Goal: Task Accomplishment & Management: Manage account settings

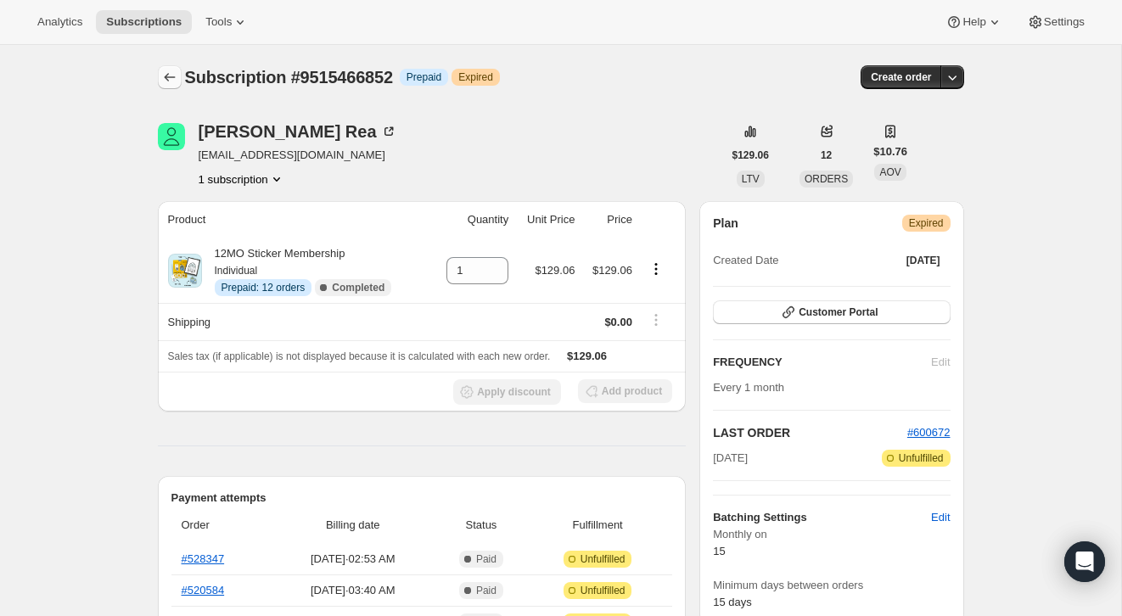
click at [168, 70] on icon "Subscriptions" at bounding box center [169, 77] width 17 height 17
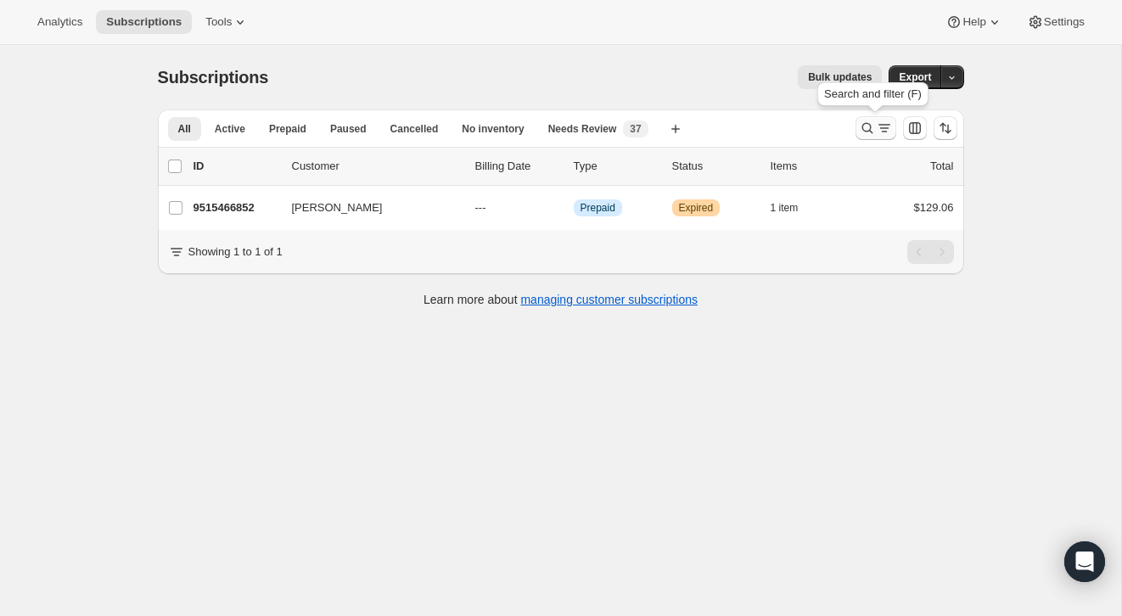
click at [862, 132] on icon "Search and filter results" at bounding box center [867, 128] width 17 height 17
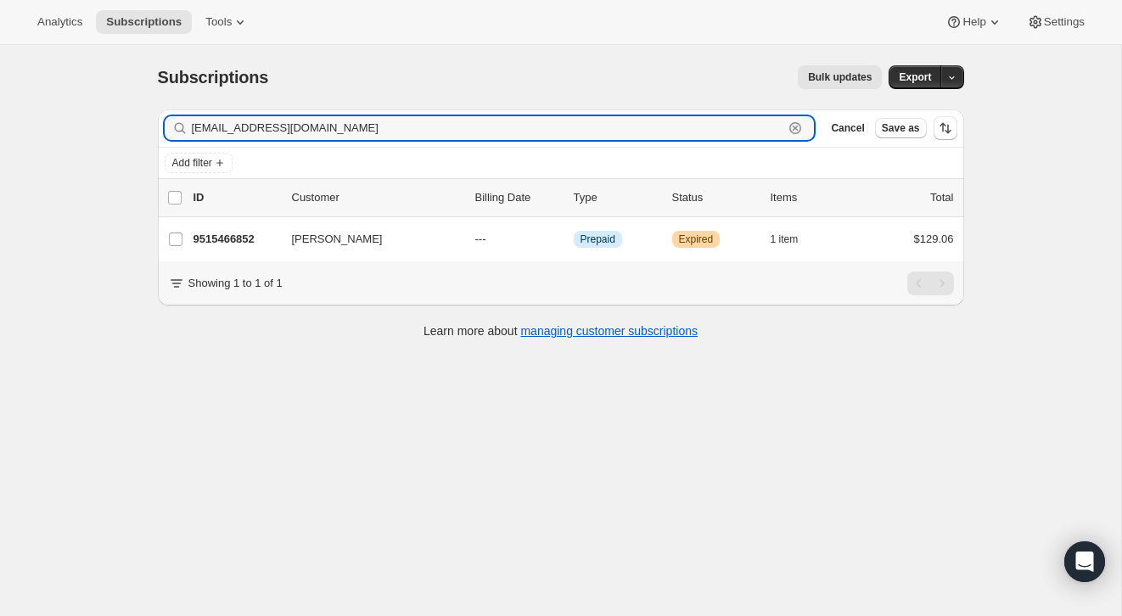
click at [789, 131] on icon "button" at bounding box center [795, 128] width 17 height 17
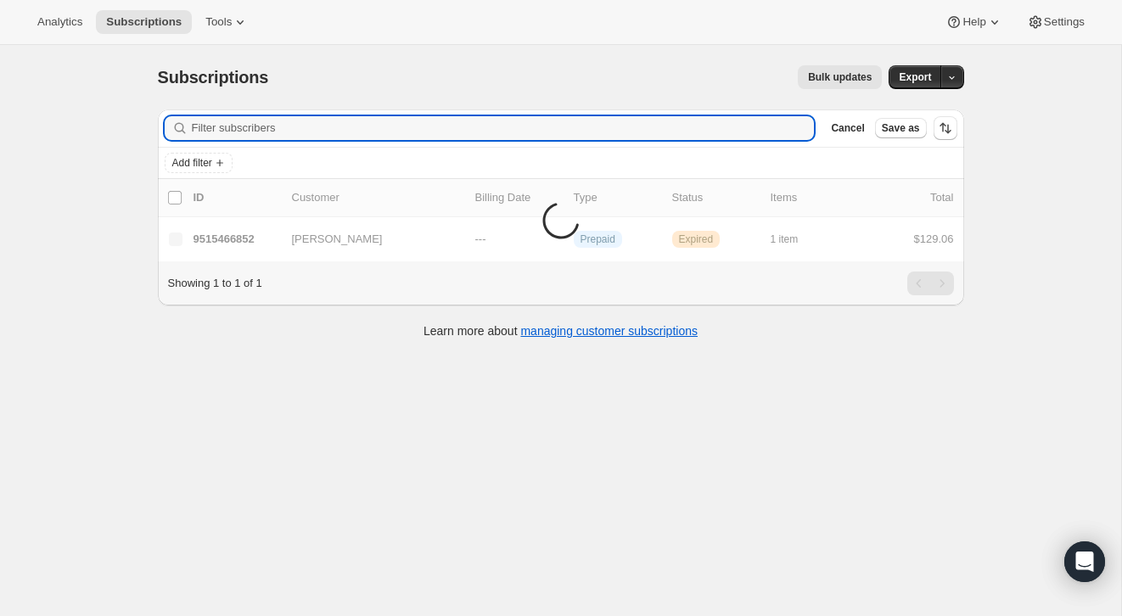
paste input "[EMAIL_ADDRESS][DOMAIN_NAME]"
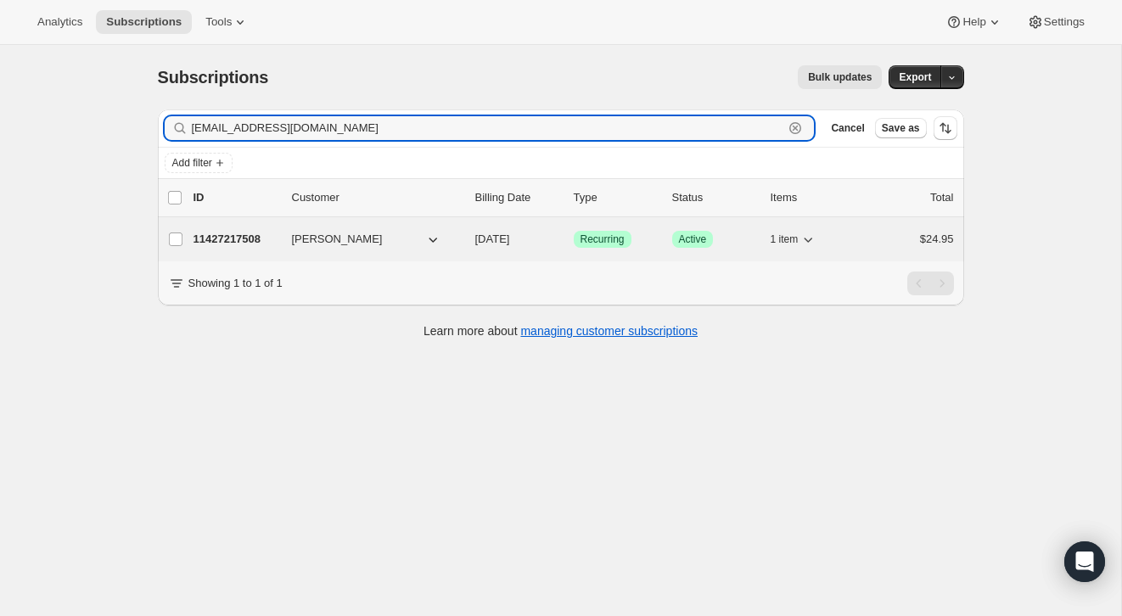
type input "[EMAIL_ADDRESS][DOMAIN_NAME]"
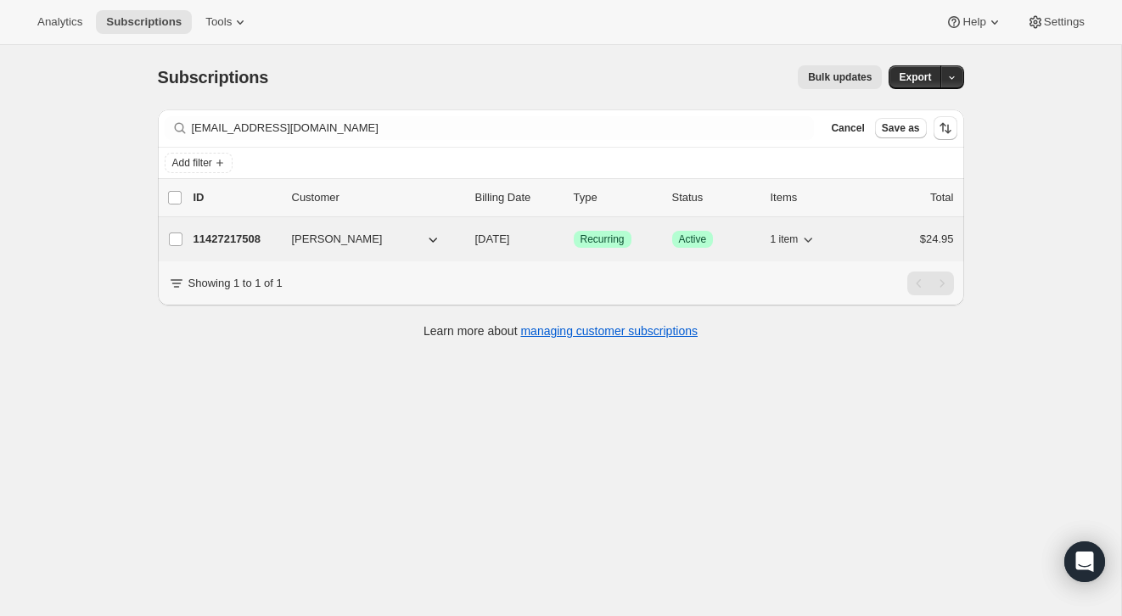
click at [870, 241] on div "$24.95" at bounding box center [911, 239] width 85 height 17
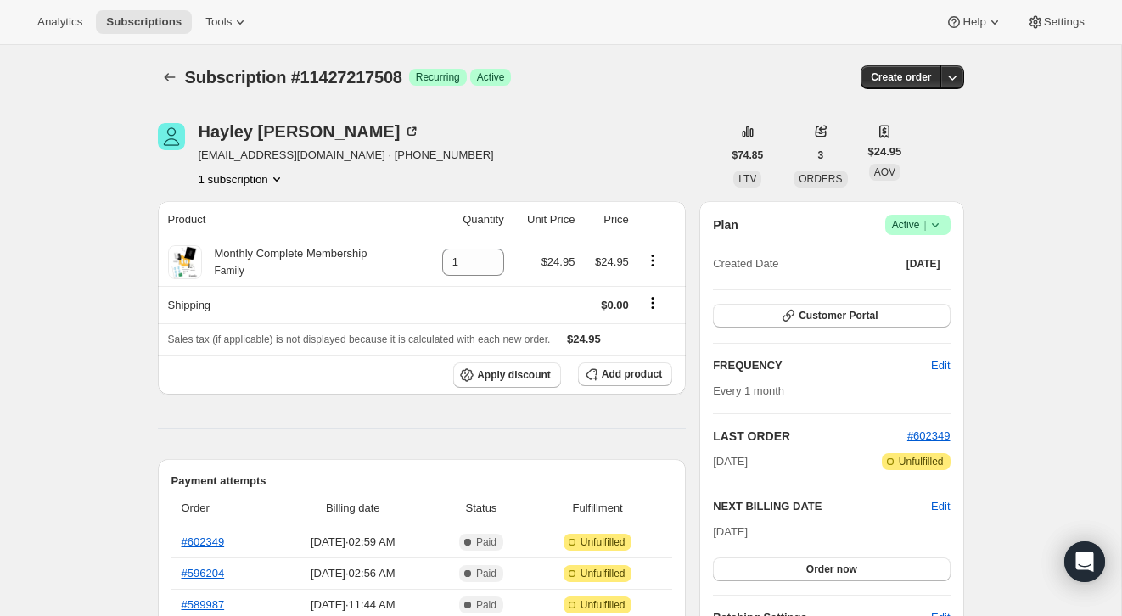
scroll to position [14, 0]
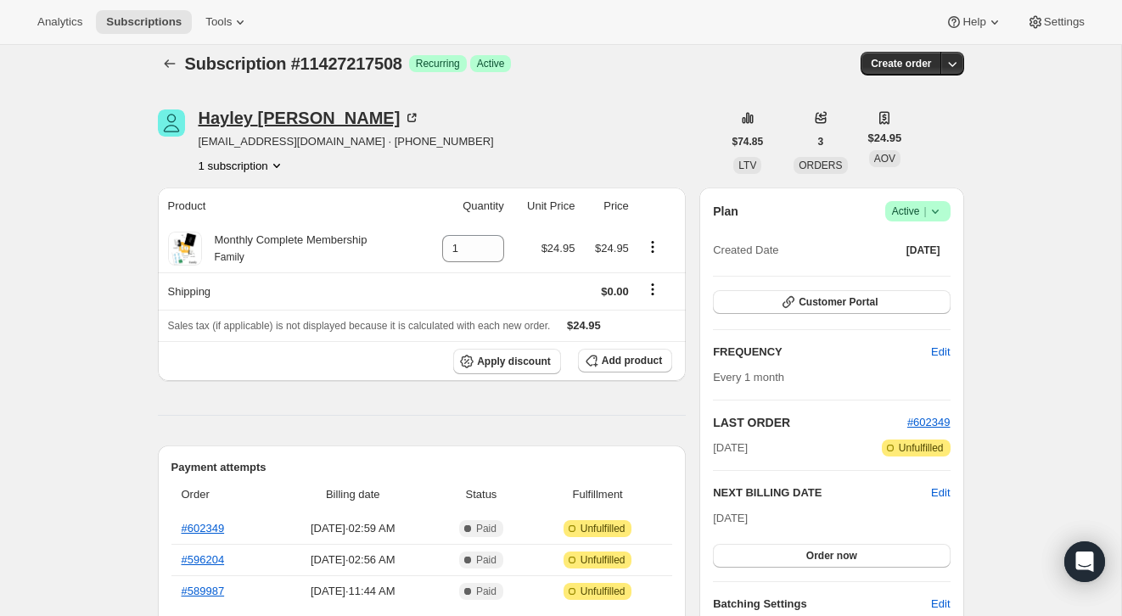
click at [403, 121] on icon at bounding box center [411, 117] width 17 height 17
click at [181, 42] on div "Analytics Subscriptions Tools Help Settings" at bounding box center [561, 22] width 1122 height 45
click at [177, 57] on icon "Subscriptions" at bounding box center [169, 63] width 17 height 17
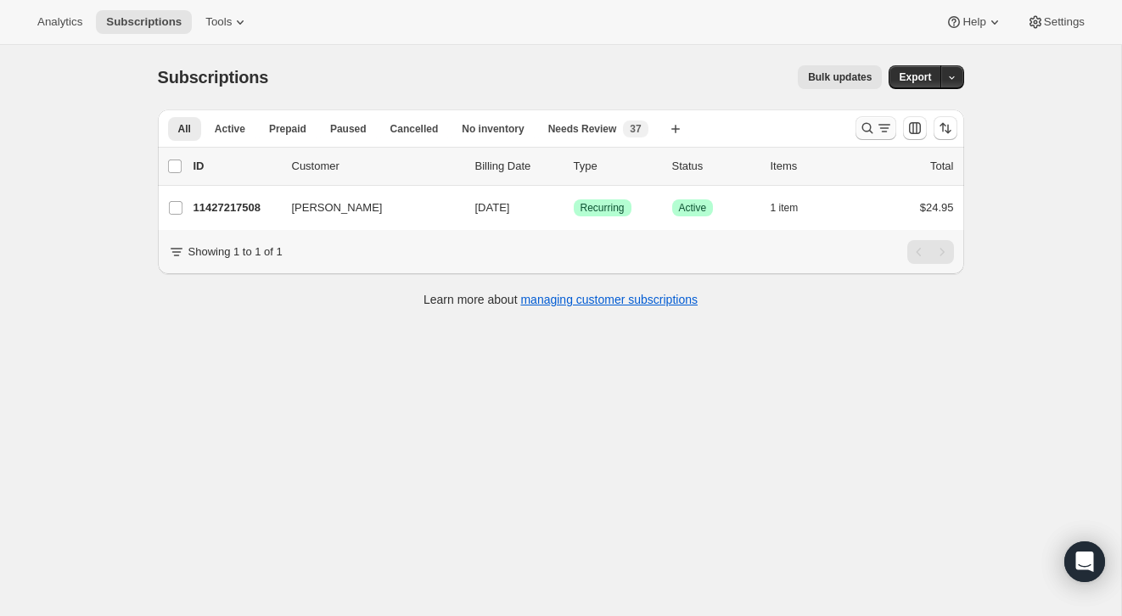
click at [876, 127] on icon "Search and filter results" at bounding box center [884, 128] width 17 height 17
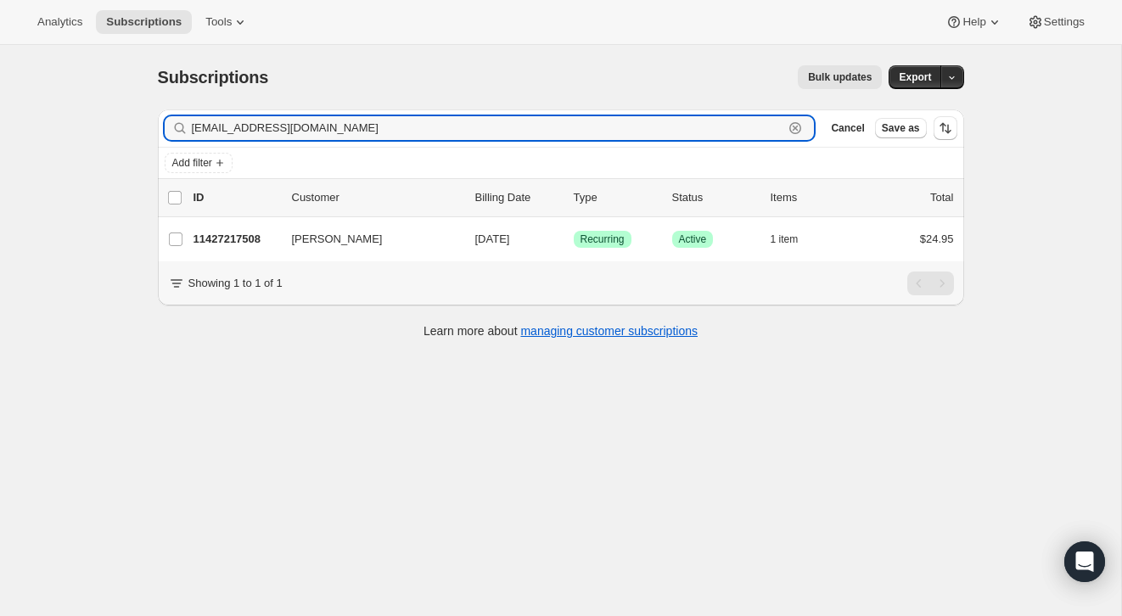
click at [787, 131] on icon "button" at bounding box center [795, 128] width 17 height 17
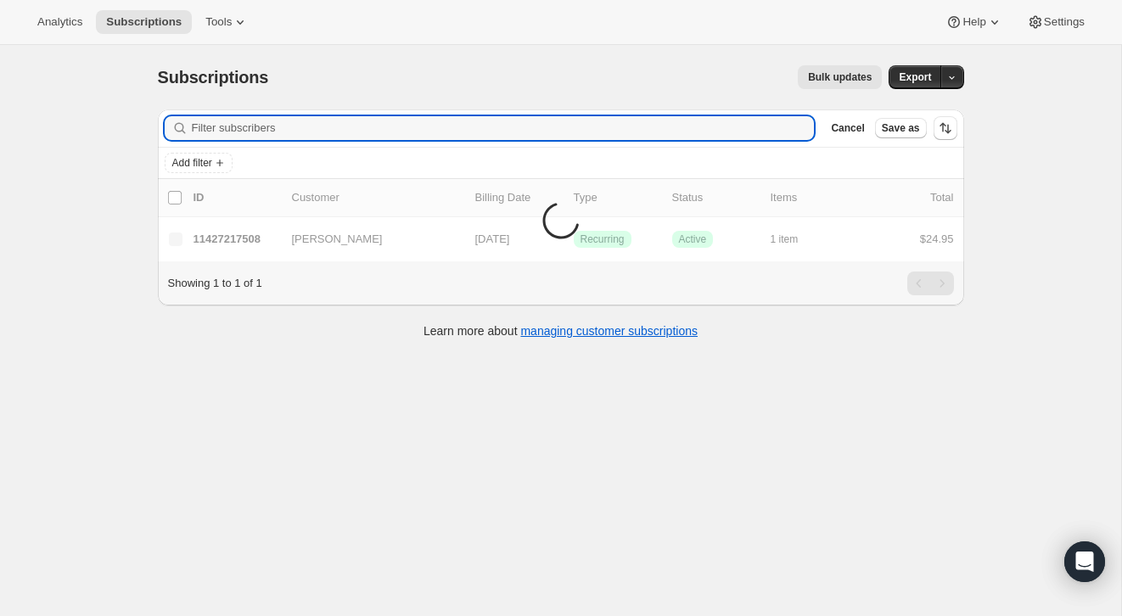
paste input "[EMAIL_ADDRESS][DOMAIN_NAME]"
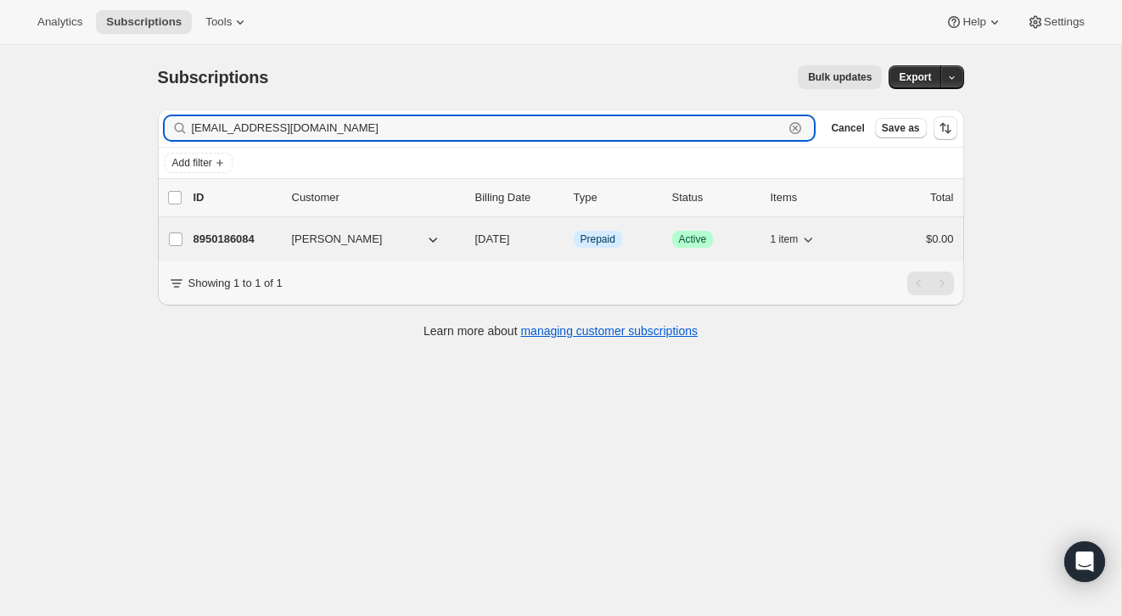
type input "[EMAIL_ADDRESS][DOMAIN_NAME]"
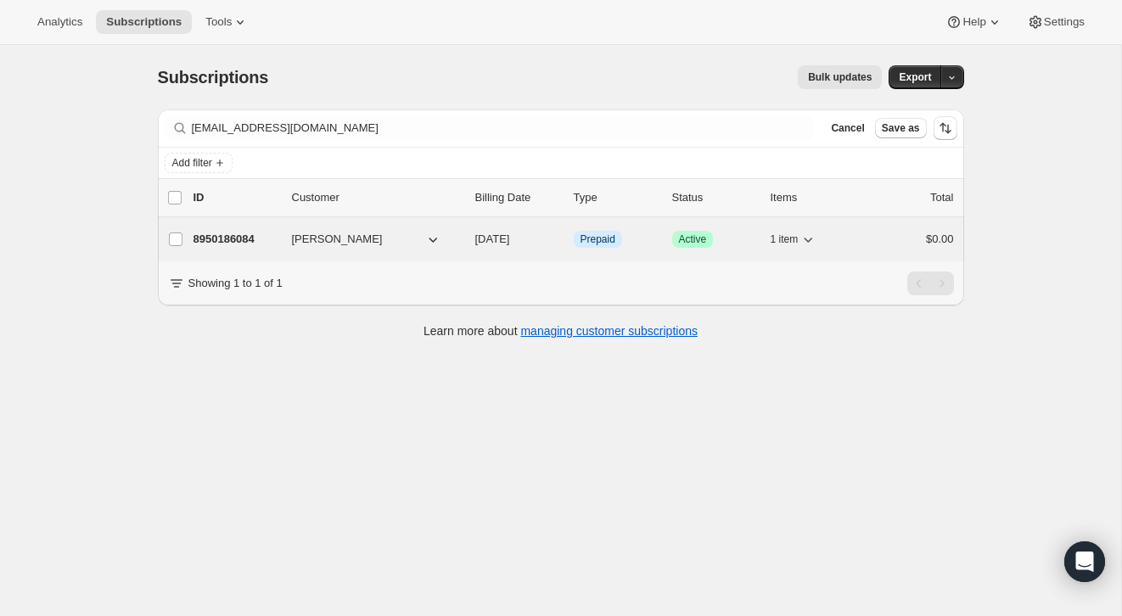
click at [884, 246] on div "$0.00" at bounding box center [911, 239] width 85 height 17
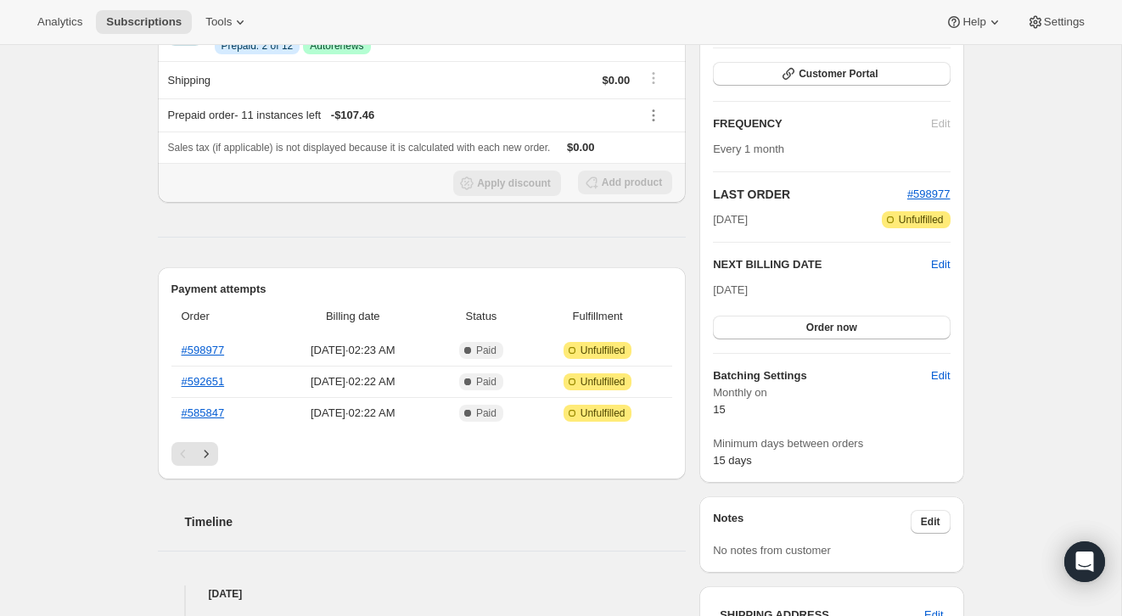
scroll to position [249, 0]
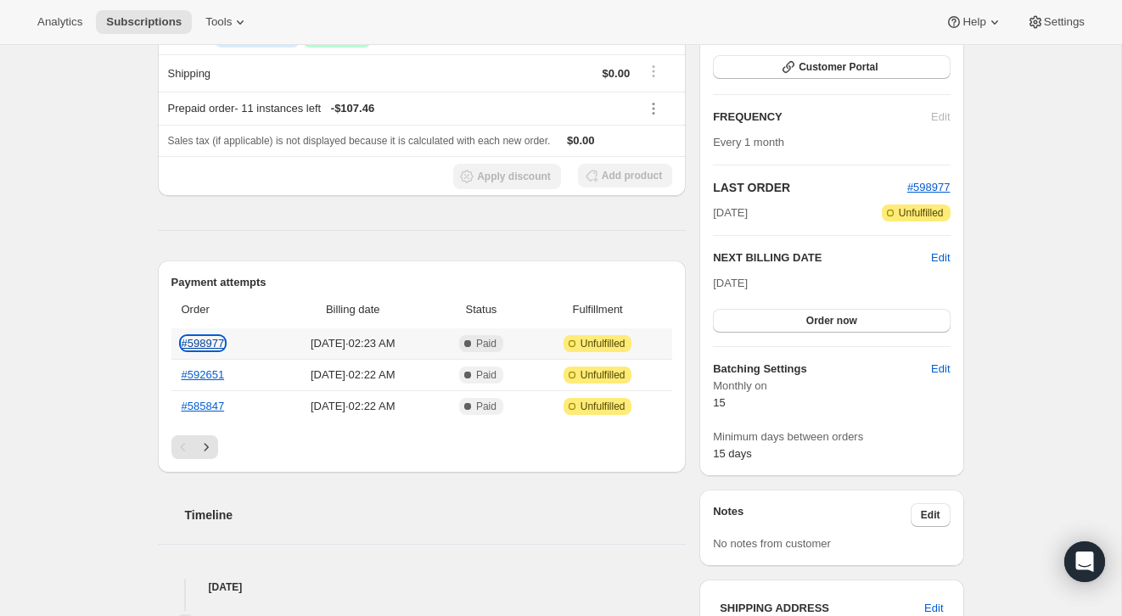
click at [223, 345] on link "#598977" at bounding box center [203, 343] width 43 height 13
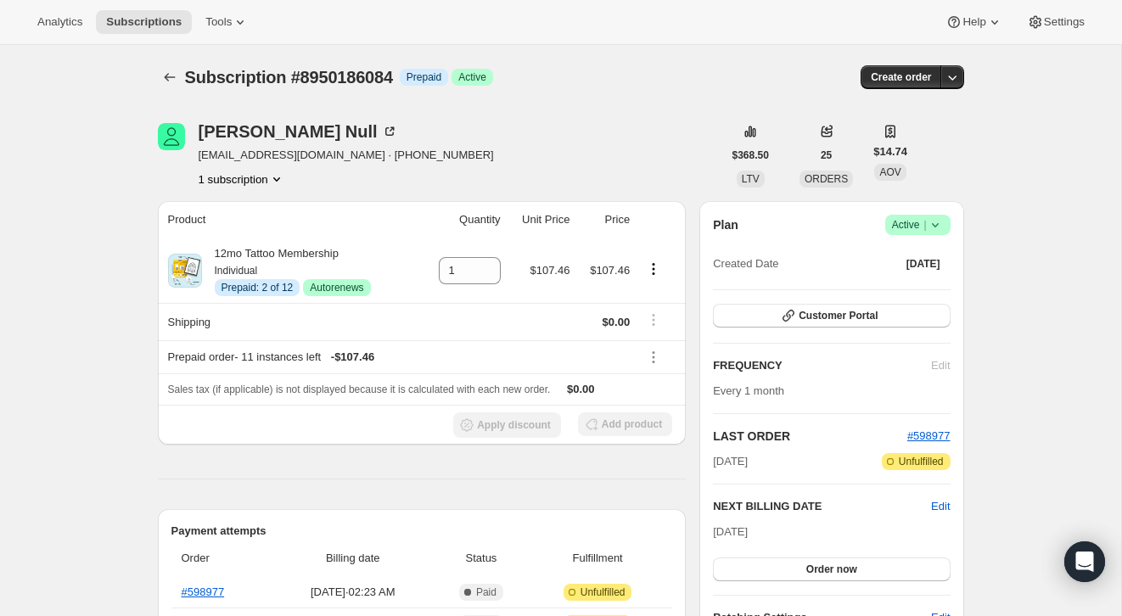
click at [924, 222] on span "|" at bounding box center [925, 225] width 3 height 14
click at [912, 284] on span "Cancel subscription" at bounding box center [913, 287] width 96 height 13
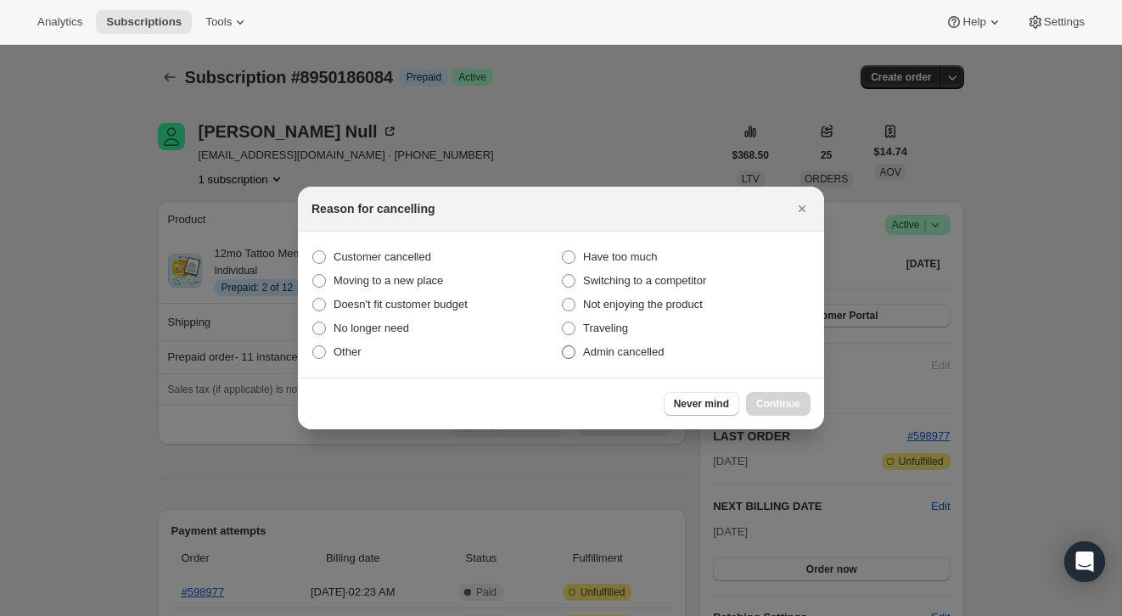
click at [688, 357] on label "Admin cancelled" at bounding box center [686, 352] width 250 height 24
click at [563, 346] on input "Admin cancelled" at bounding box center [562, 345] width 1 height 1
radio input "true"
click at [783, 400] on span "Continue" at bounding box center [778, 404] width 44 height 14
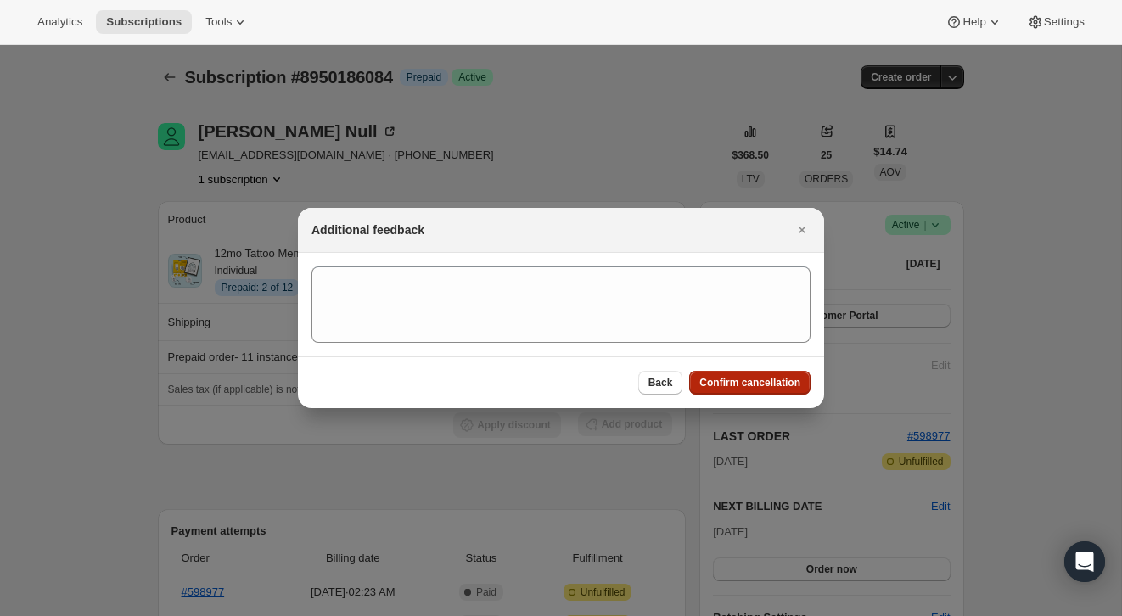
click at [782, 390] on button "Confirm cancellation" at bounding box center [749, 383] width 121 height 24
